Goal: Information Seeking & Learning: Learn about a topic

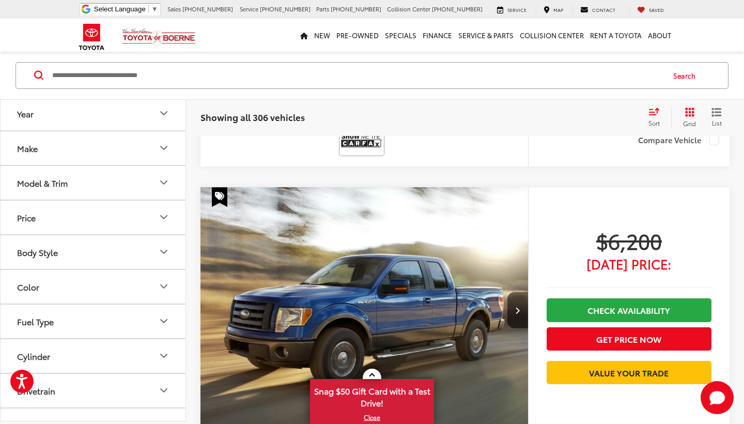
scroll to position [4433, 0]
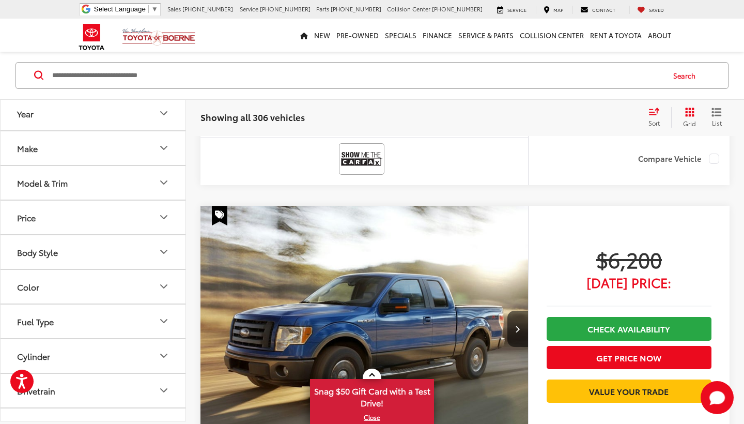
click at [126, 149] on button "Make" at bounding box center [94, 148] width 186 height 34
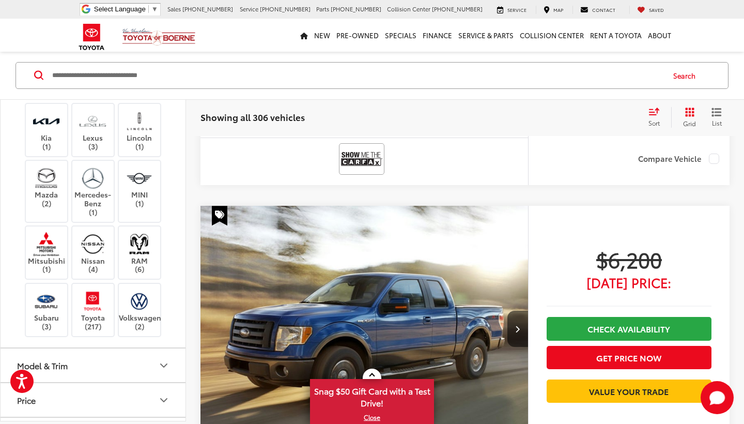
scroll to position [185, 0]
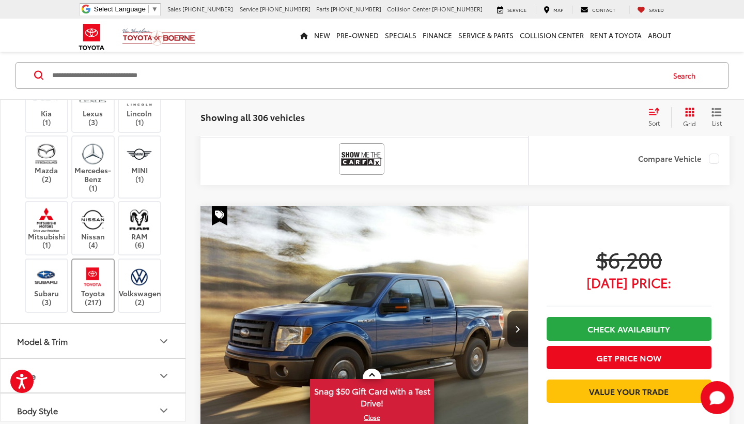
click at [96, 306] on label "Toyota (217)" at bounding box center [93, 286] width 42 height 42
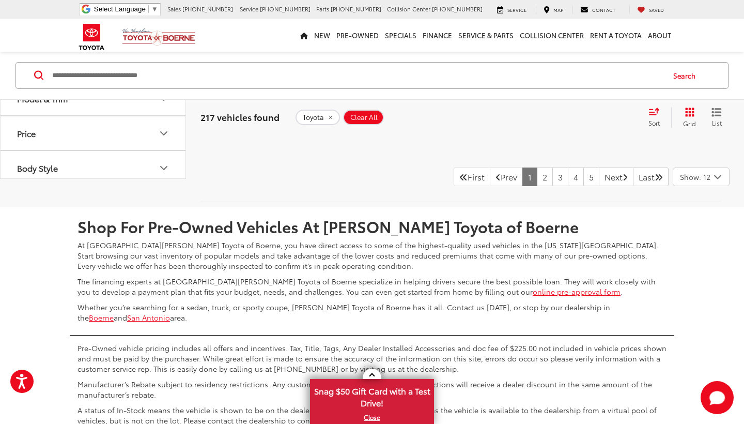
scroll to position [5365, 0]
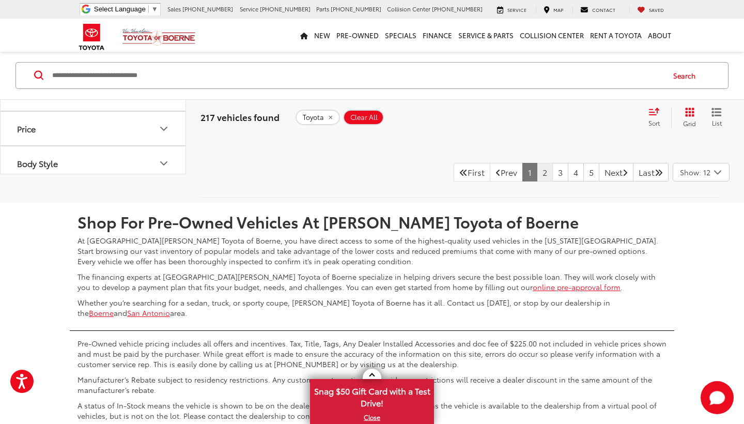
click at [537, 171] on link "2" at bounding box center [545, 172] width 16 height 19
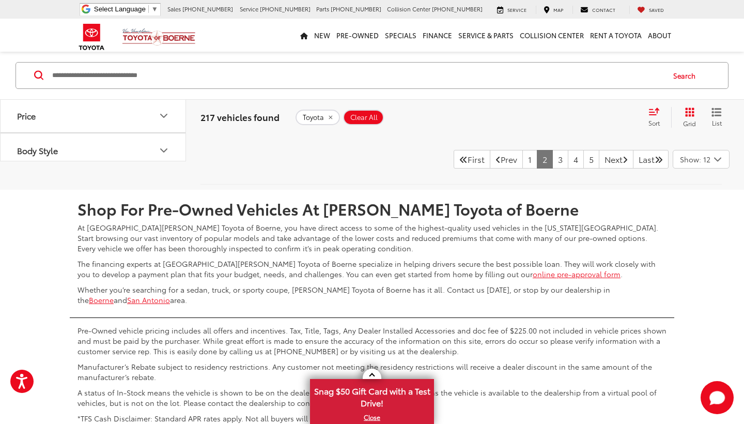
scroll to position [5375, 0]
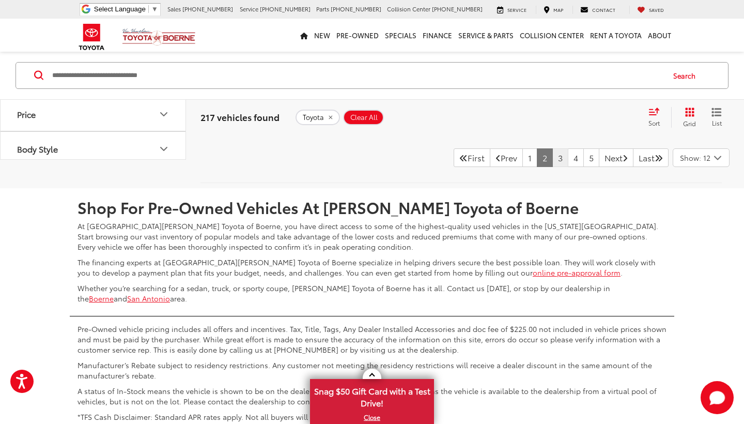
click at [552, 155] on link "3" at bounding box center [560, 157] width 16 height 19
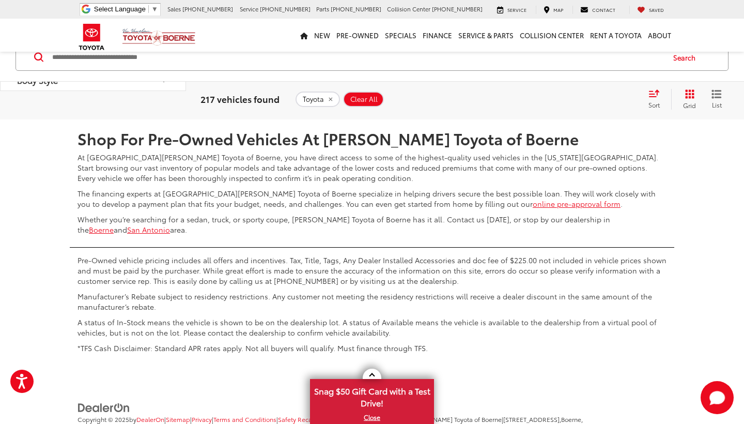
scroll to position [5209, 0]
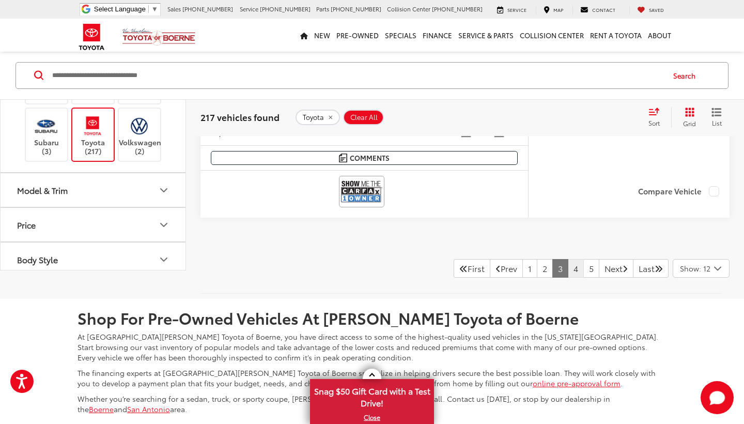
click at [568, 262] on link "4" at bounding box center [576, 268] width 16 height 19
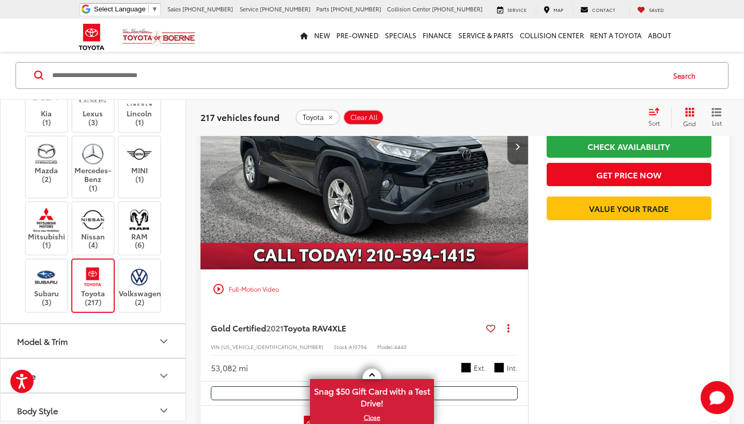
scroll to position [2833, 0]
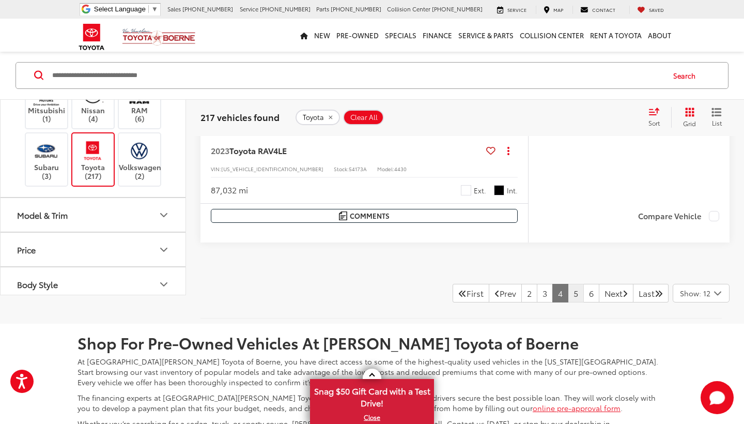
click at [568, 288] on link "5" at bounding box center [576, 293] width 16 height 19
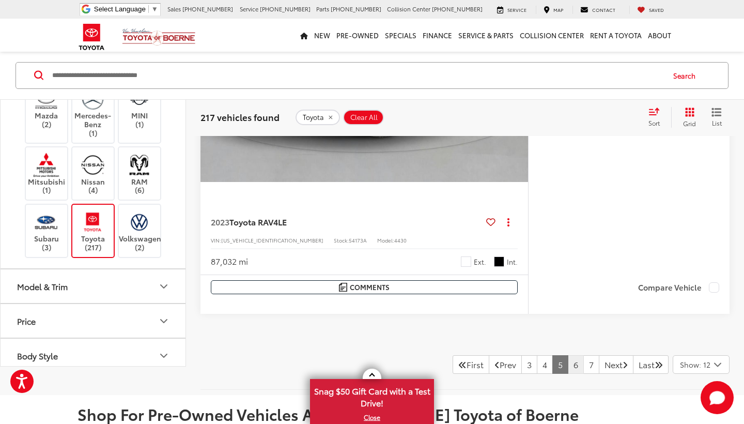
scroll to position [53, 0]
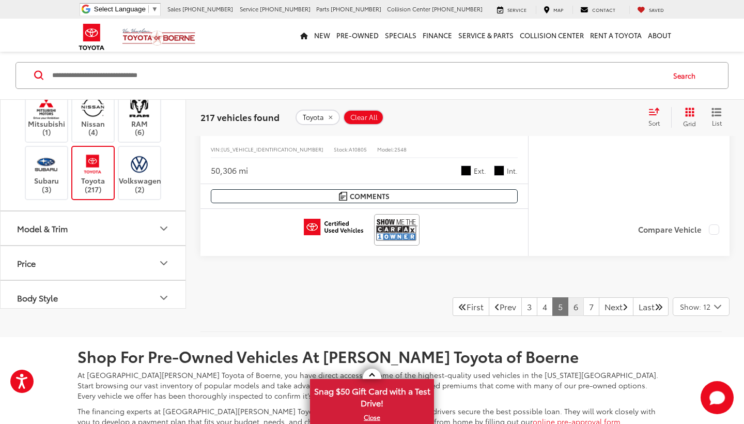
click at [568, 307] on link "6" at bounding box center [576, 306] width 16 height 19
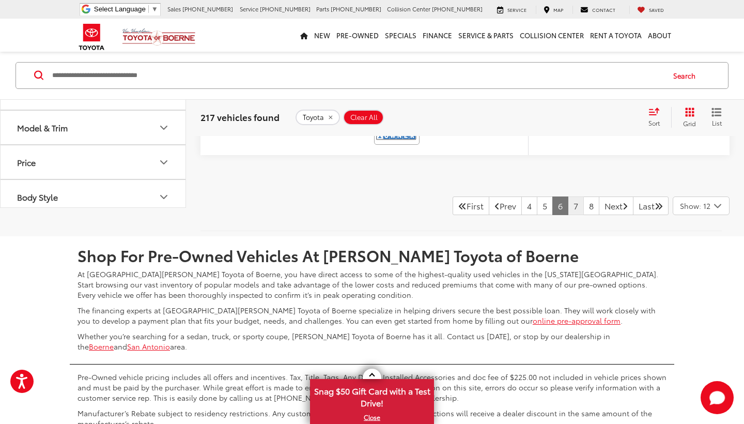
click at [568, 197] on link "7" at bounding box center [576, 205] width 16 height 19
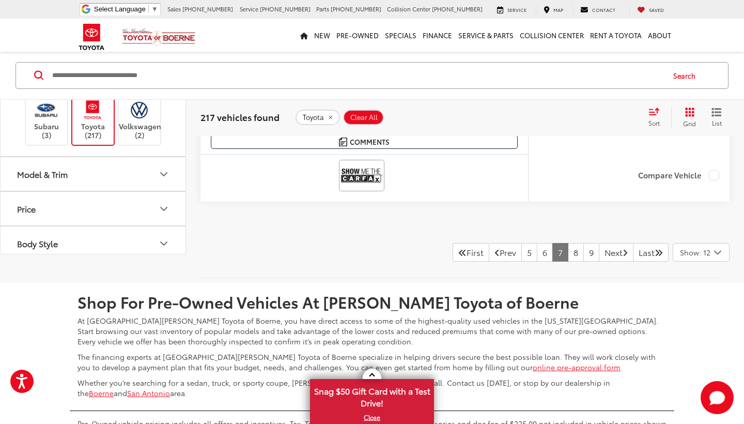
scroll to position [5300, 0]
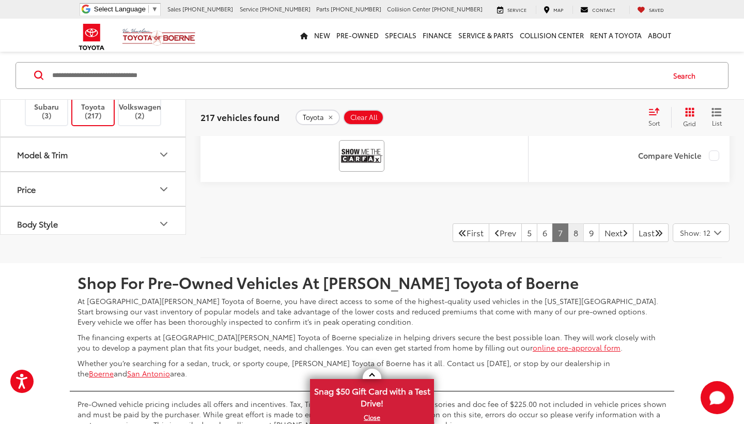
click at [568, 224] on link "8" at bounding box center [576, 232] width 16 height 19
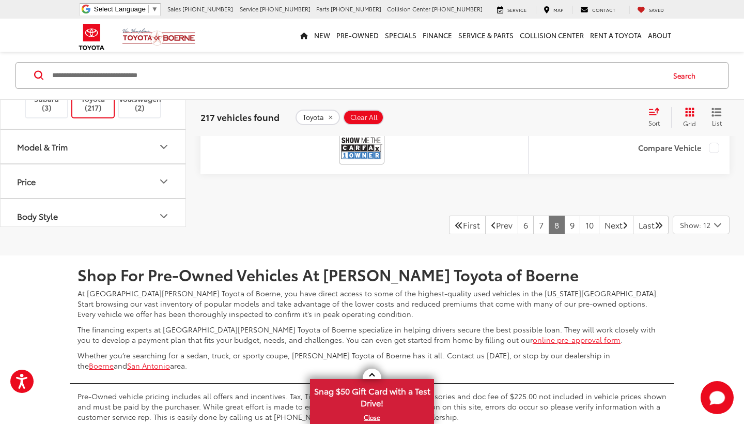
scroll to position [5318, 0]
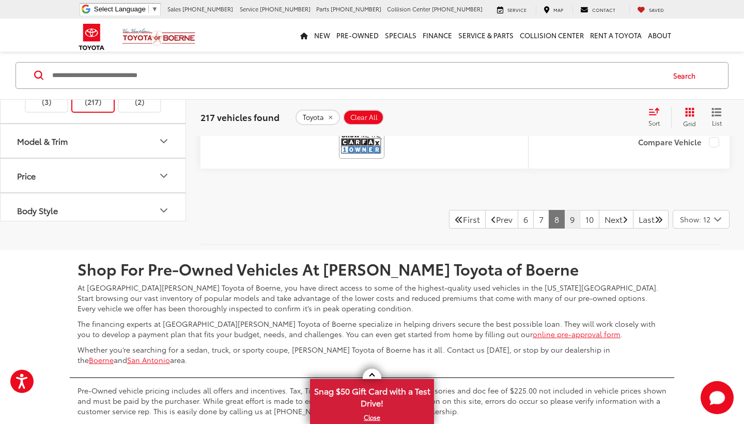
click at [564, 216] on link "9" at bounding box center [572, 219] width 16 height 19
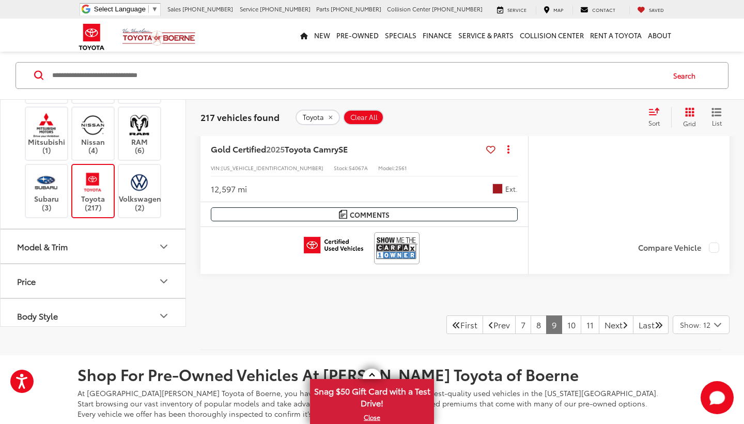
scroll to position [5196, 0]
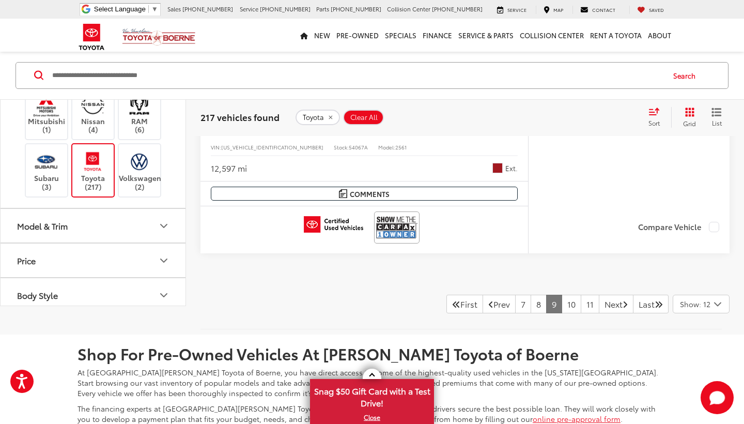
click at [153, 242] on button "Model & Trim" at bounding box center [94, 226] width 186 height 34
click at [164, 227] on icon "Model & Trim" at bounding box center [164, 225] width 6 height 3
click at [50, 230] on div "Model & Trim" at bounding box center [42, 226] width 51 height 10
click at [159, 231] on icon "Model & Trim" at bounding box center [164, 225] width 12 height 12
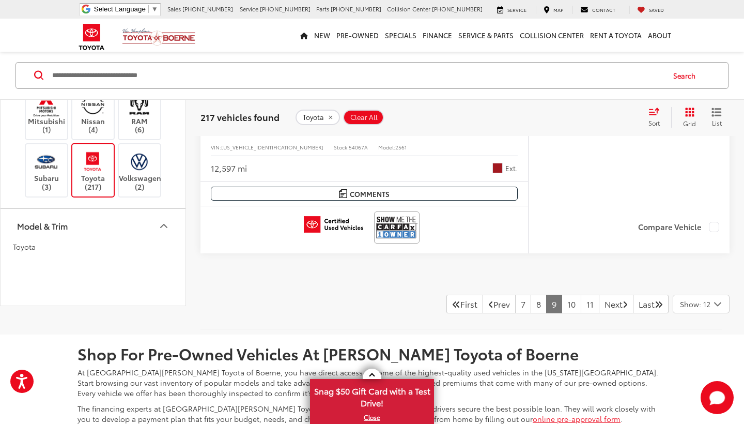
click at [159, 231] on icon "Model & Trim" at bounding box center [164, 225] width 12 height 12
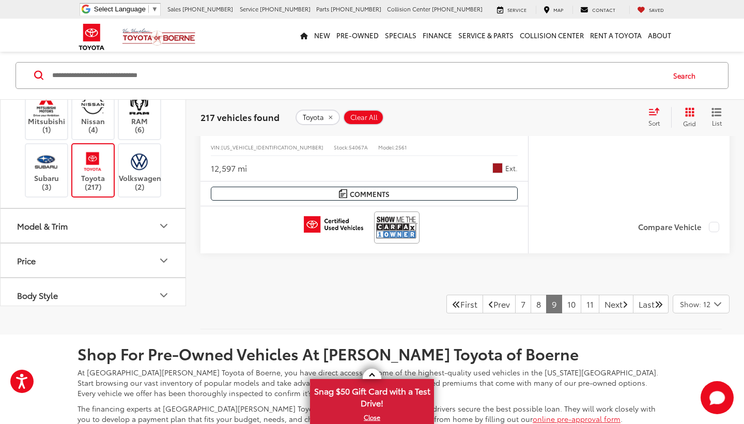
click at [159, 231] on icon "Model & Trim" at bounding box center [164, 225] width 12 height 12
click at [562, 304] on link "10" at bounding box center [572, 303] width 20 height 19
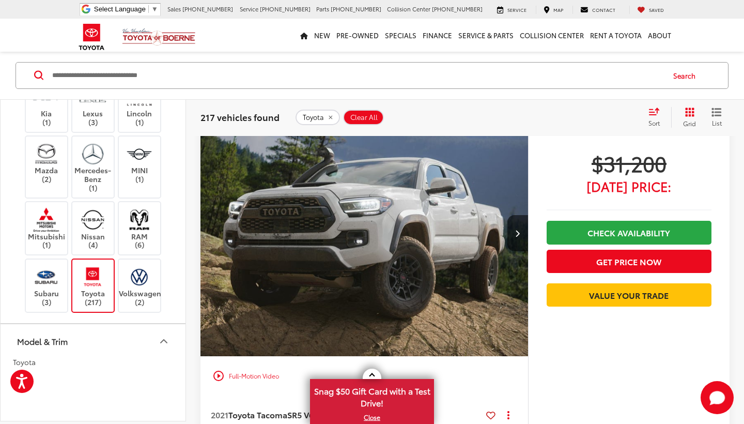
scroll to position [3680, 0]
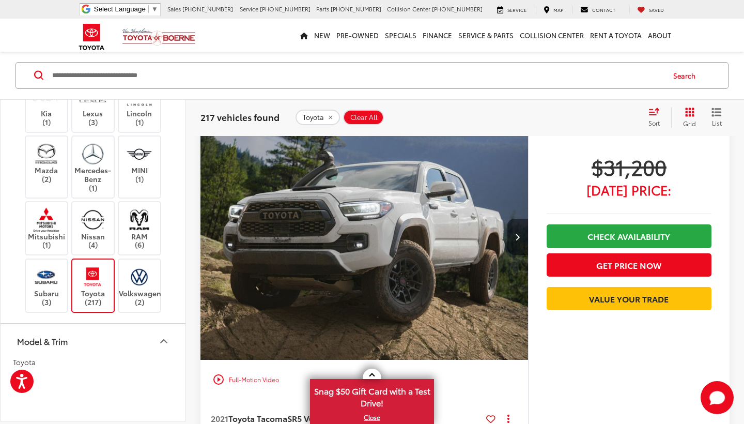
click at [515, 233] on icon "Next image" at bounding box center [517, 236] width 5 height 7
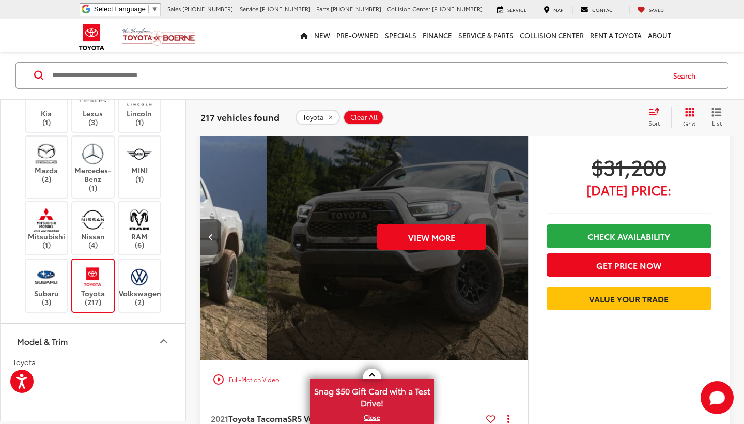
scroll to position [0, 658]
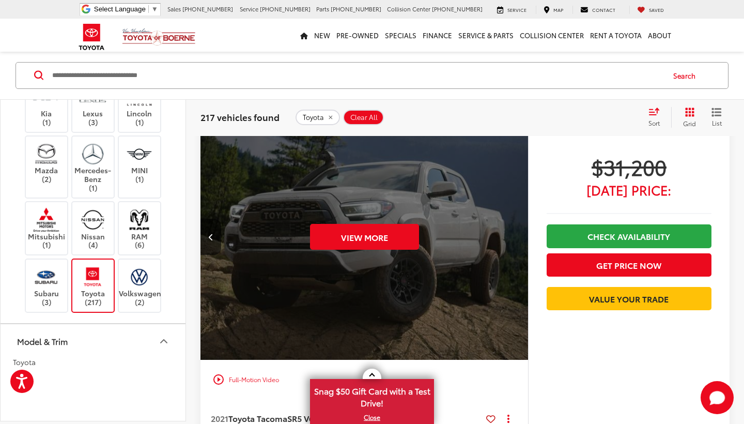
click at [515, 229] on div "View More" at bounding box center [364, 236] width 329 height 247
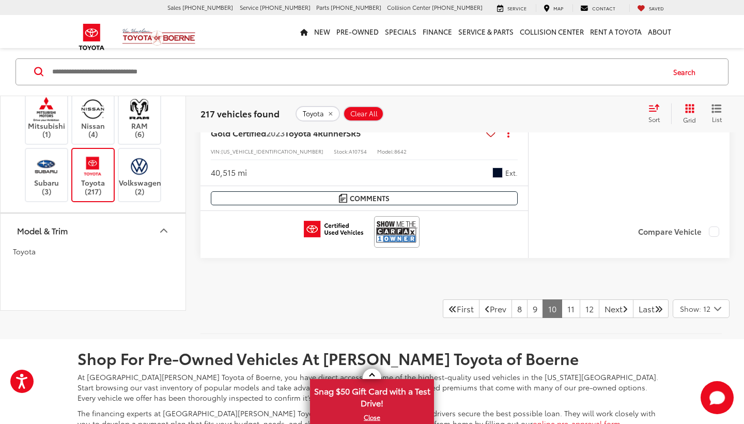
scroll to position [5302, 0]
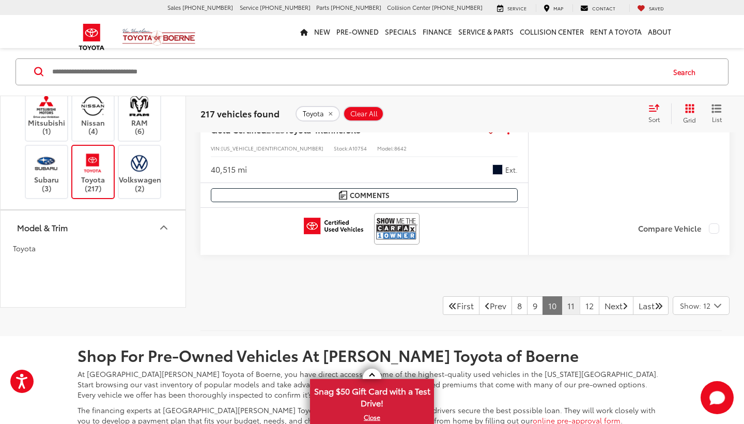
click at [562, 298] on link "11" at bounding box center [571, 305] width 19 height 19
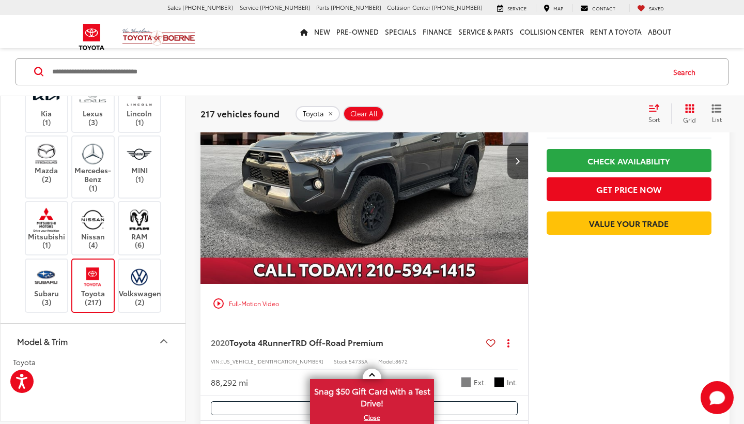
scroll to position [603, 0]
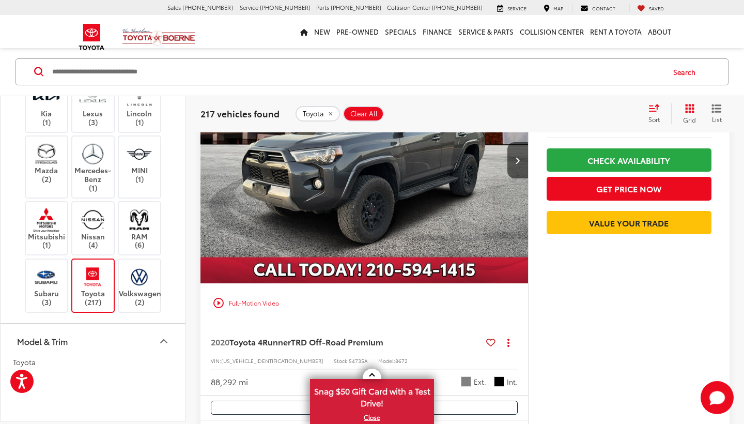
click at [395, 199] on img "2020 Toyota 4Runner TRD Off-Road Premium 0" at bounding box center [364, 160] width 329 height 247
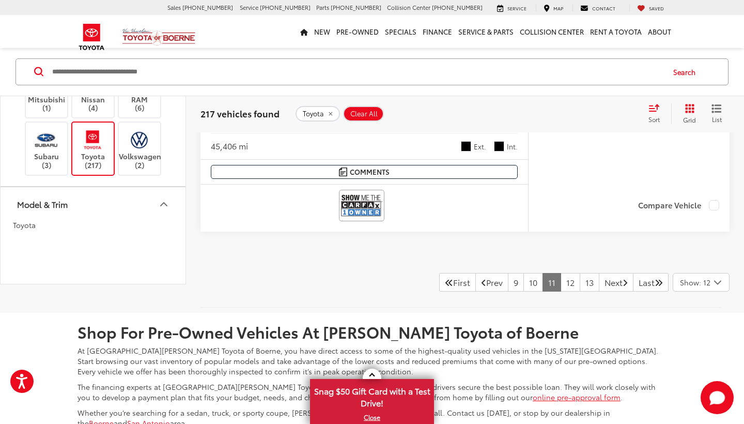
scroll to position [5372, 0]
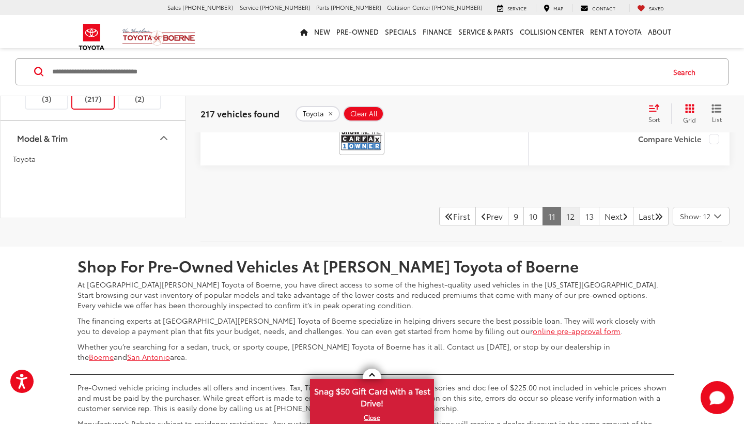
click at [561, 213] on link "12" at bounding box center [571, 216] width 20 height 19
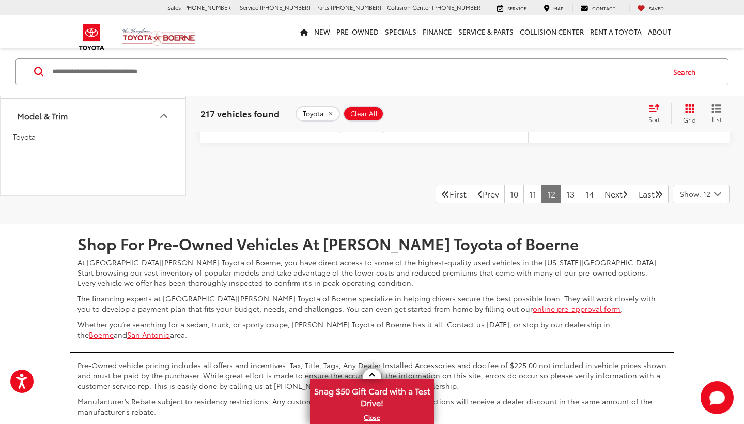
scroll to position [5341, 0]
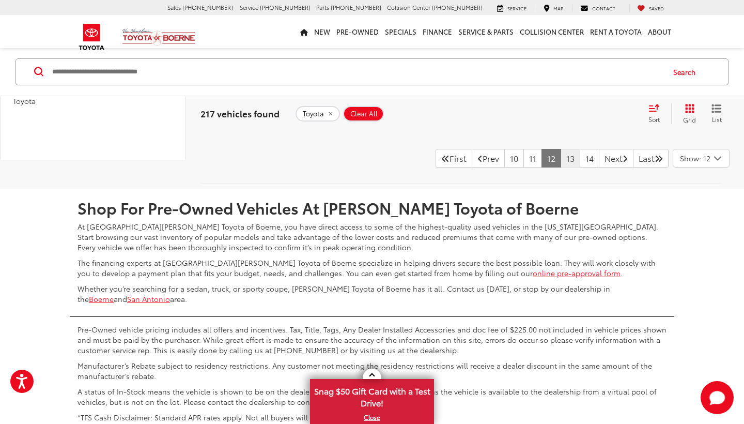
click at [561, 158] on link "13" at bounding box center [571, 158] width 20 height 19
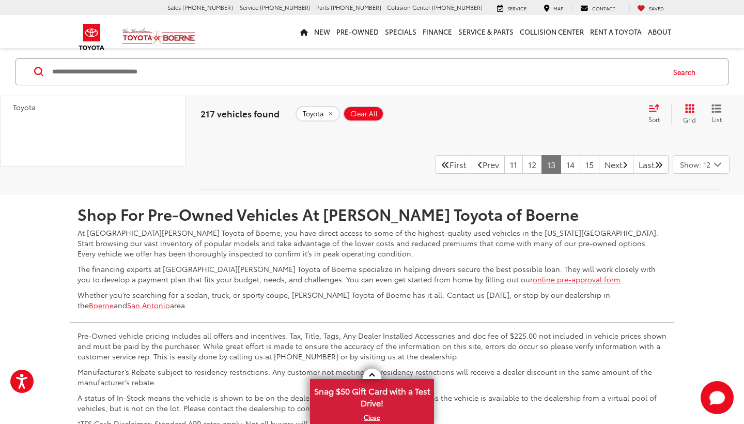
scroll to position [5202, 0]
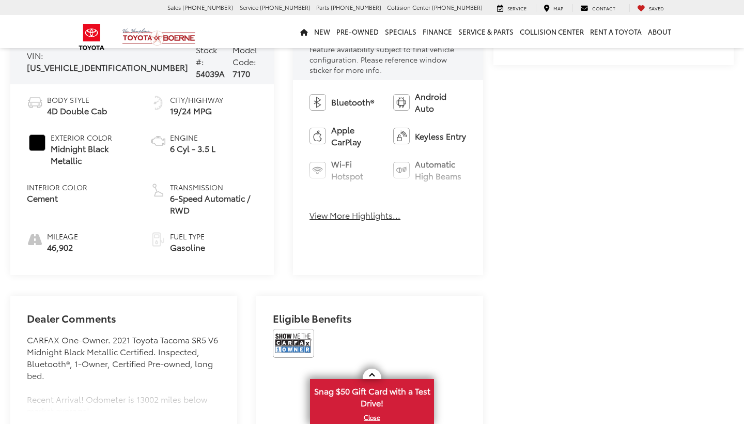
scroll to position [397, 0]
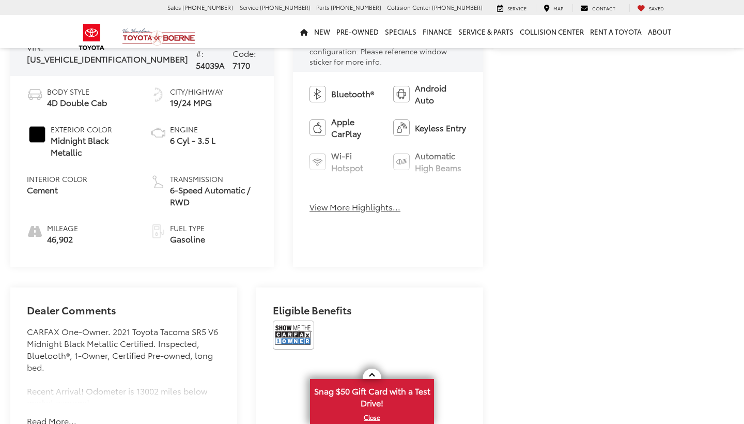
click at [330, 201] on button "View More Highlights..." at bounding box center [354, 207] width 91 height 12
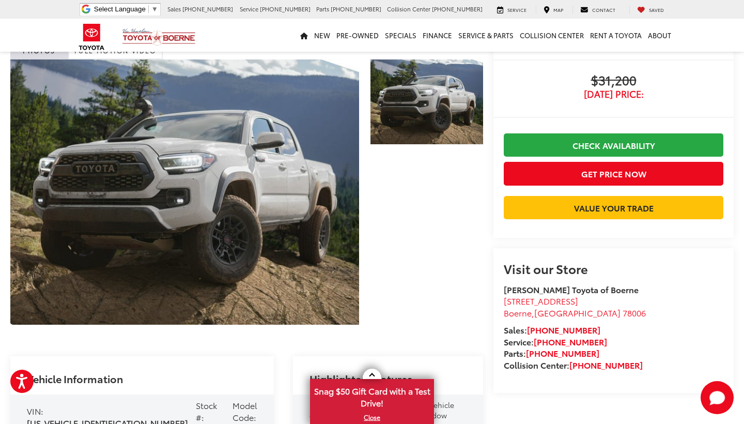
scroll to position [54, 0]
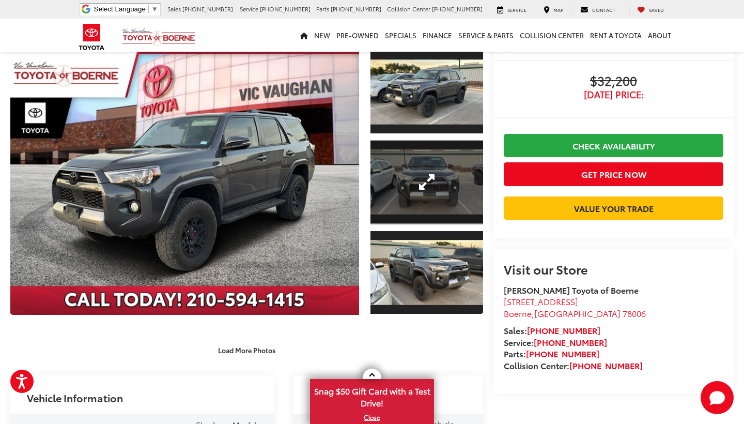
click at [433, 169] on link "Expand Photo 2" at bounding box center [426, 182] width 113 height 85
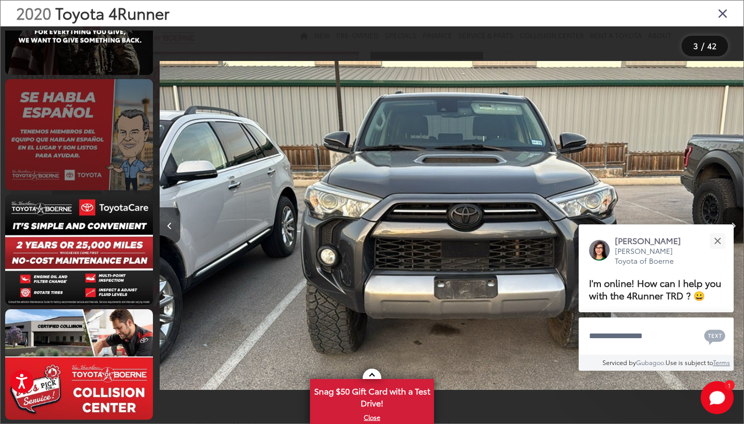
scroll to position [4434, 0]
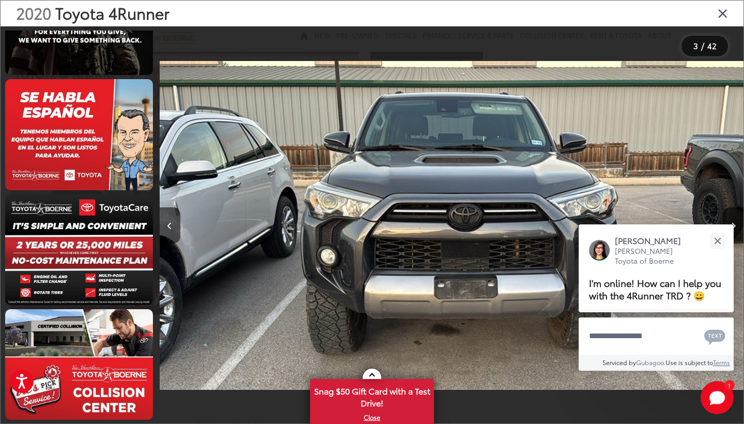
click at [720, 13] on icon "Close gallery" at bounding box center [723, 12] width 10 height 13
